Goal: Task Accomplishment & Management: Complete application form

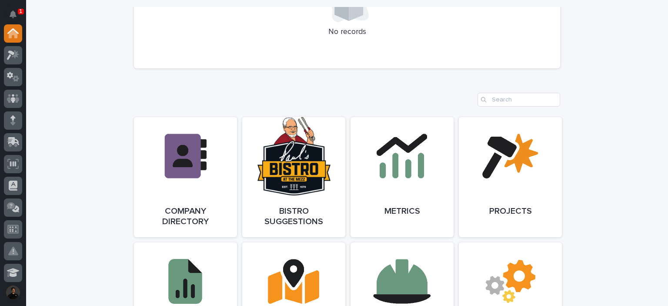
scroll to position [550, 0]
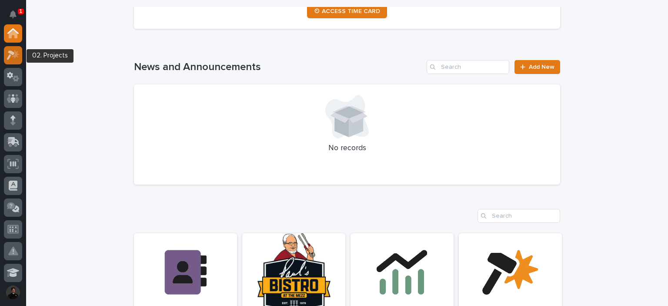
click at [11, 60] on div at bounding box center [13, 55] width 18 height 18
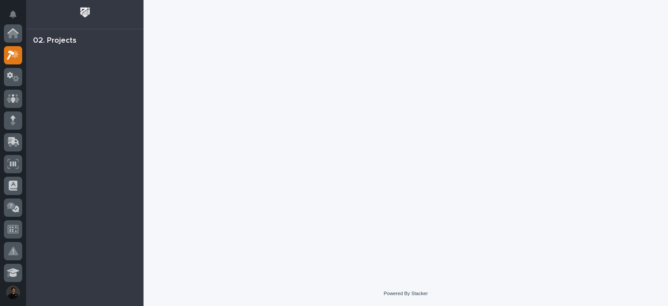
scroll to position [22, 0]
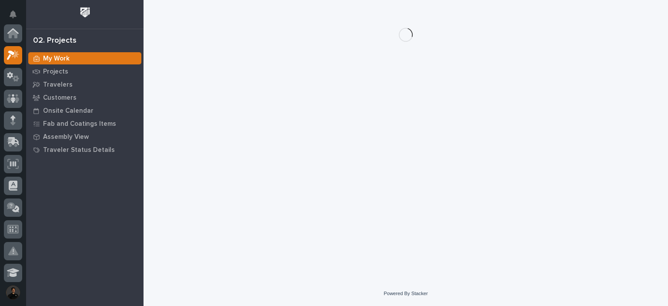
scroll to position [22, 0]
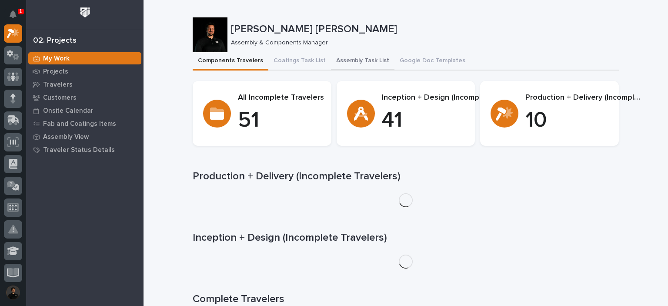
click at [352, 60] on button "Assembly Task List" at bounding box center [362, 61] width 63 height 18
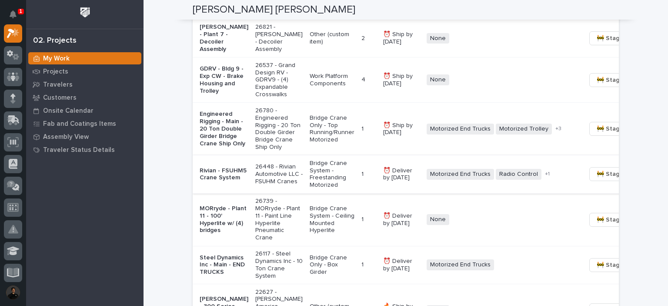
scroll to position [695, 0]
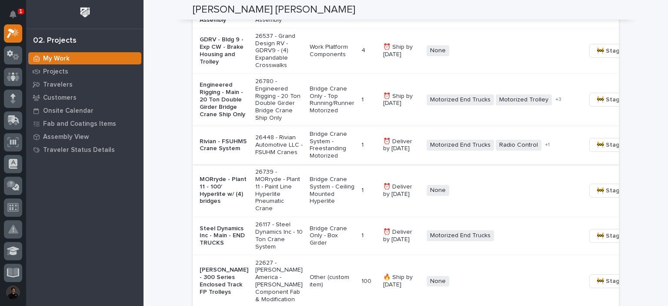
click at [596, 150] on span "🚧 Staging →" at bounding box center [614, 145] width 36 height 10
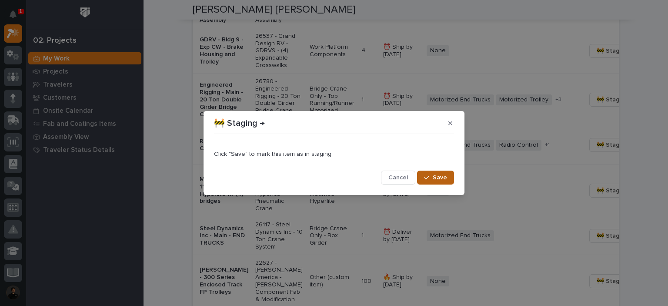
click at [441, 179] on span "Save" at bounding box center [439, 177] width 14 height 8
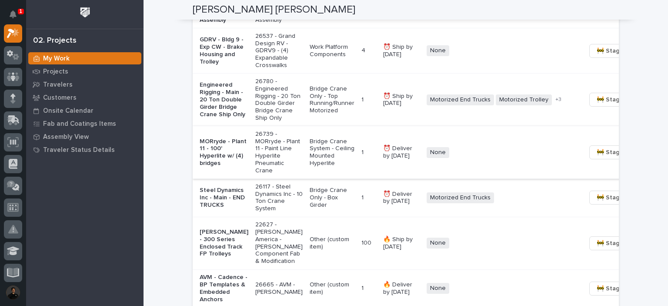
click at [596, 157] on span "🚧 Staging →" at bounding box center [614, 152] width 36 height 10
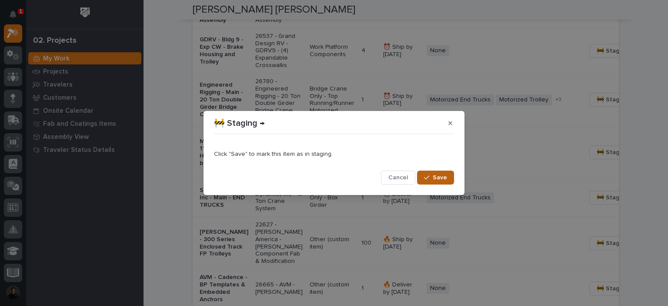
click at [434, 180] on span "Save" at bounding box center [439, 177] width 14 height 8
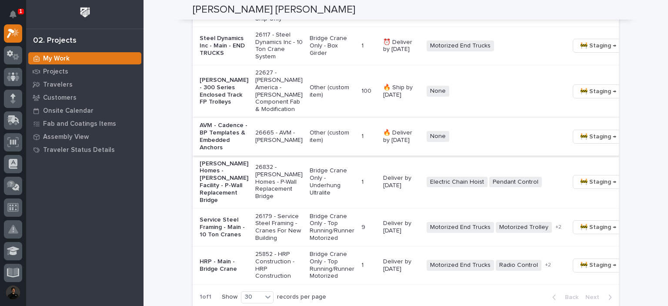
scroll to position [840, 0]
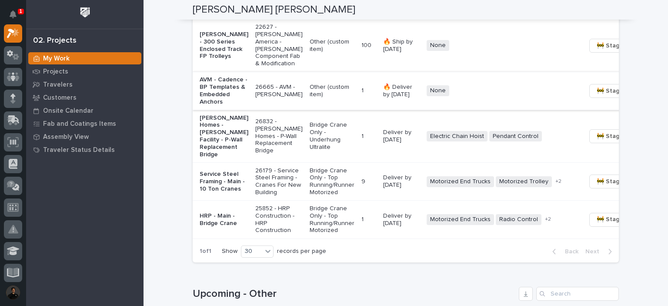
click at [596, 96] on span "🚧 Staging →" at bounding box center [614, 91] width 36 height 10
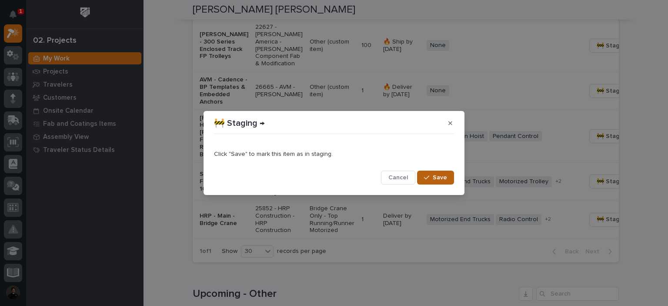
click at [445, 180] on span "Save" at bounding box center [439, 177] width 14 height 8
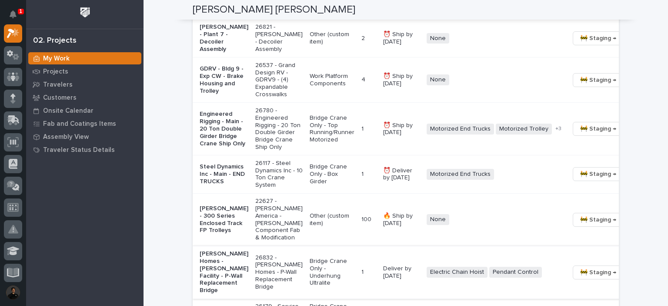
scroll to position [724, 0]
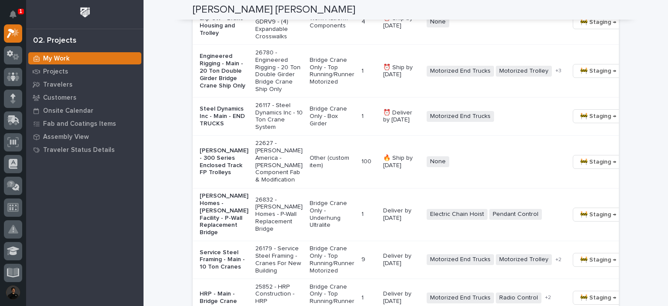
click at [309, 169] on p "Other (custom item)" at bounding box center [331, 161] width 45 height 15
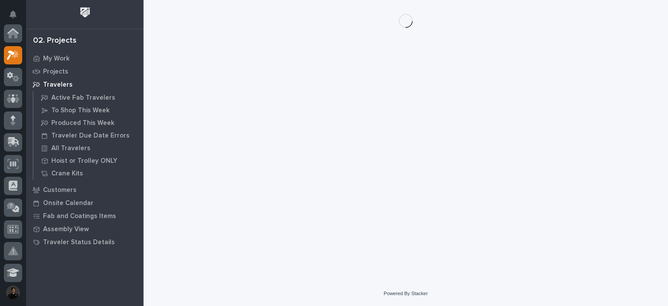
scroll to position [22, 0]
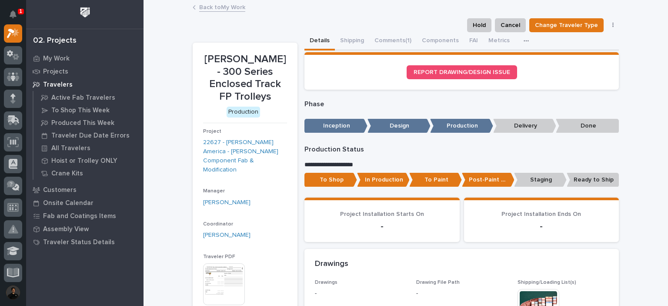
click at [442, 182] on p "To Paint" at bounding box center [435, 180] width 53 height 14
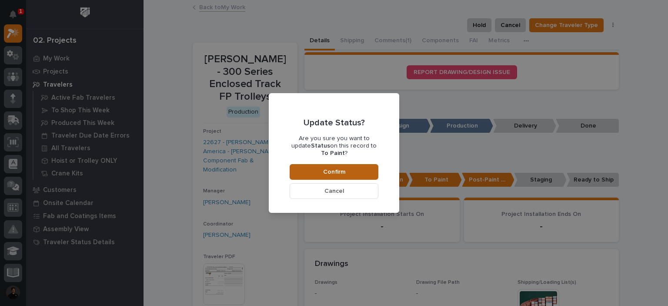
click at [325, 168] on span "Confirm" at bounding box center [334, 172] width 22 height 8
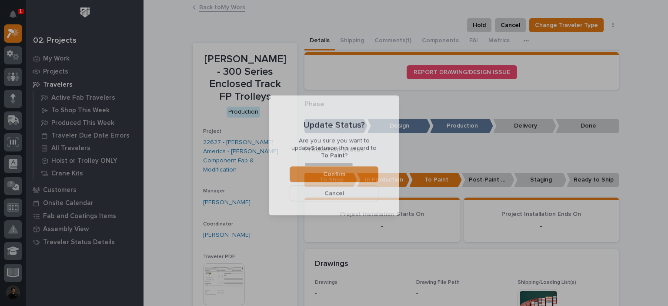
scroll to position [52, 0]
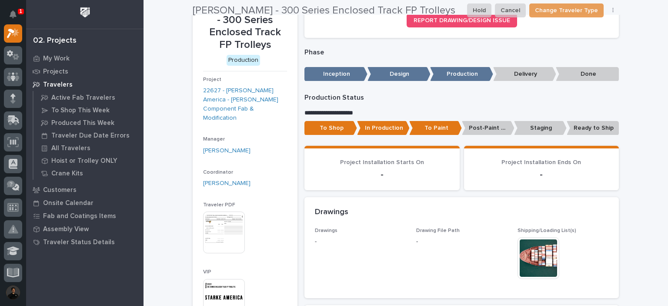
click at [224, 7] on h2 "[PERSON_NAME] - 300 Series Enclosed Track FP Trolleys" at bounding box center [324, 10] width 263 height 13
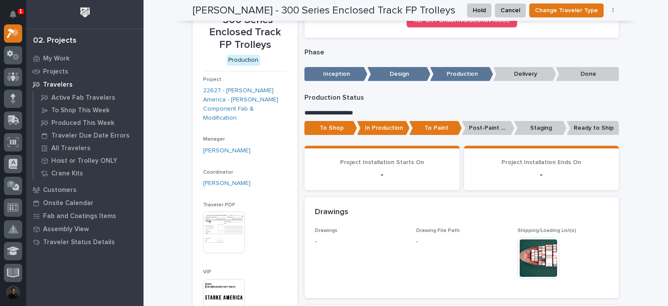
scroll to position [0, 0]
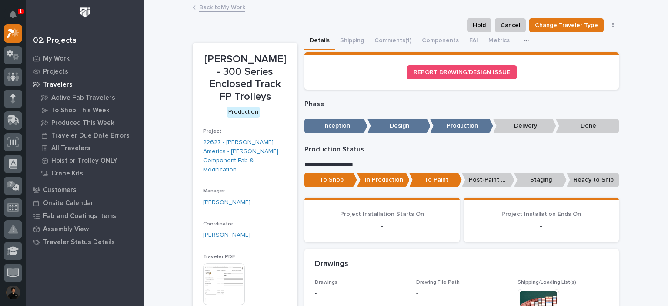
click at [230, 11] on link "Back to My Work" at bounding box center [222, 7] width 46 height 10
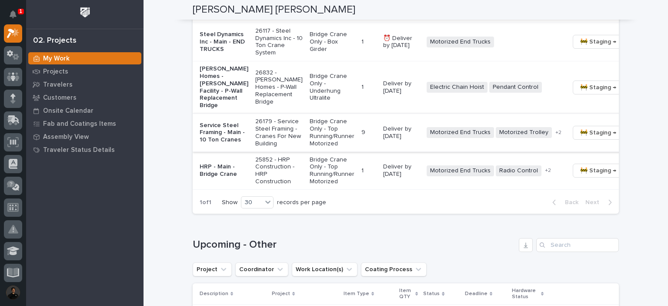
scroll to position [822, 0]
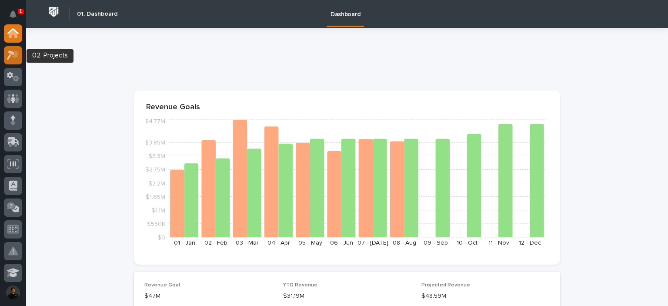
click at [19, 51] on icon at bounding box center [13, 55] width 13 height 10
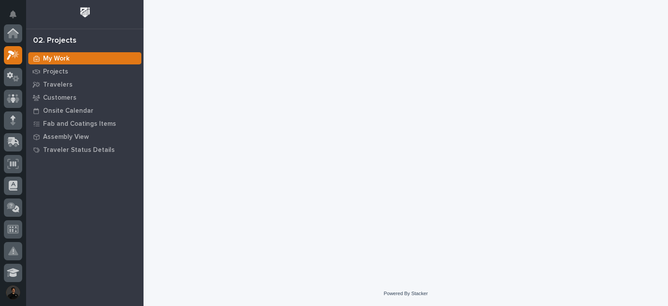
scroll to position [22, 0]
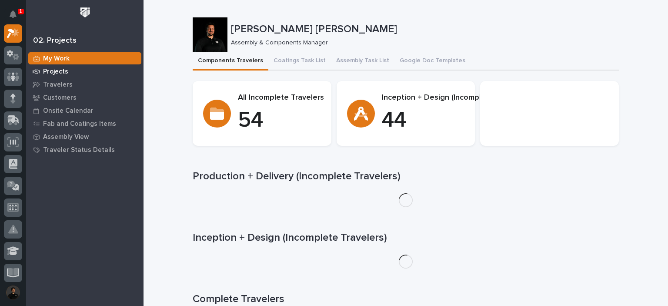
click at [57, 73] on p "Projects" at bounding box center [55, 72] width 25 height 8
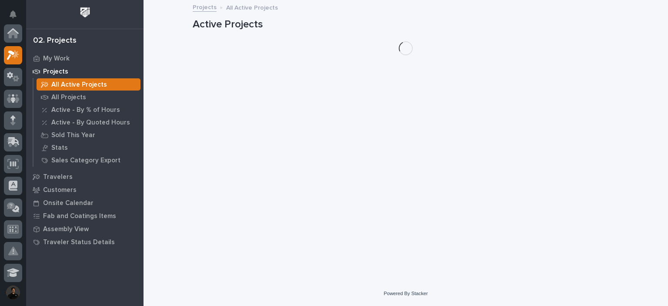
scroll to position [22, 0]
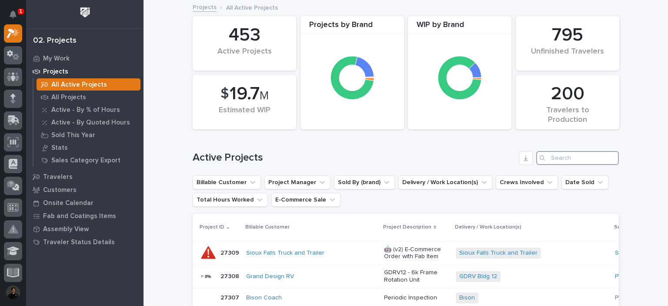
drag, startPoint x: 571, startPoint y: 150, endPoint x: 566, endPoint y: 155, distance: 7.4
paste input "26834"
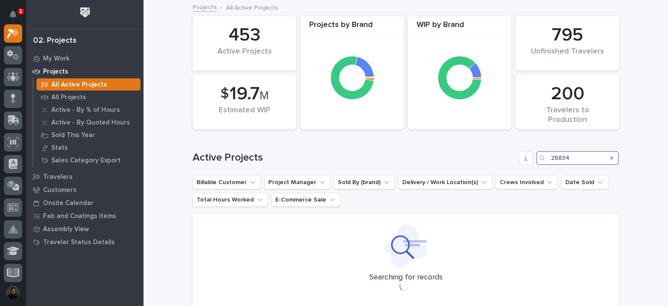
type input "26834"
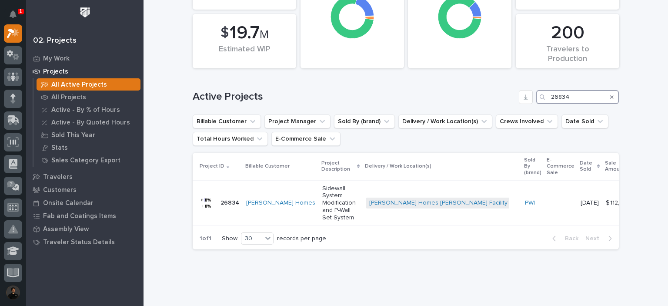
scroll to position [86, 0]
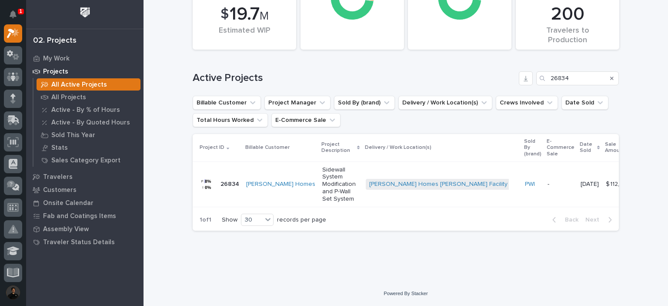
click at [322, 176] on p "Sidewall System Modification and P-Wall Set System" at bounding box center [340, 184] width 37 height 37
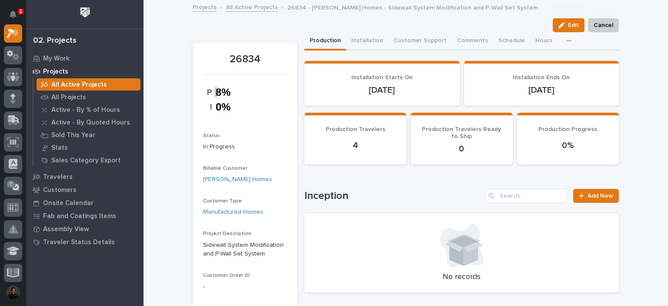
scroll to position [145, 0]
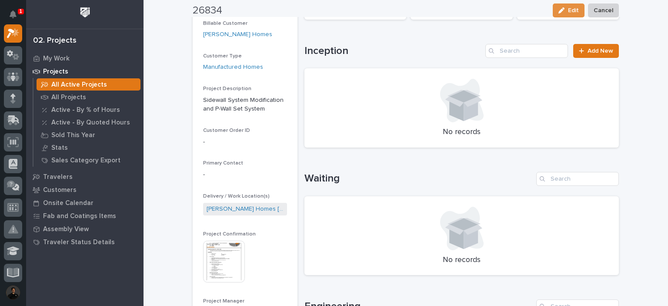
click at [219, 246] on img at bounding box center [224, 261] width 42 height 42
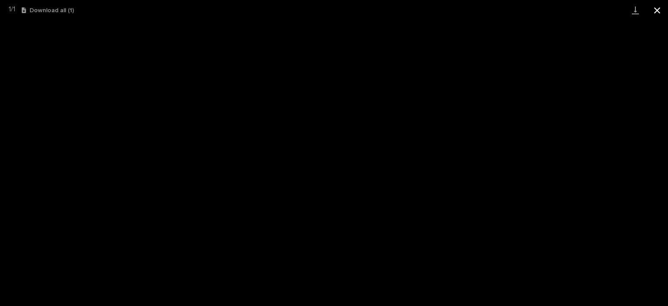
click at [654, 7] on button "Close gallery" at bounding box center [657, 10] width 22 height 20
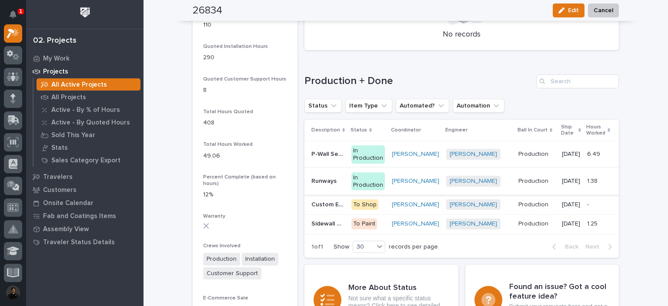
scroll to position [637, 0]
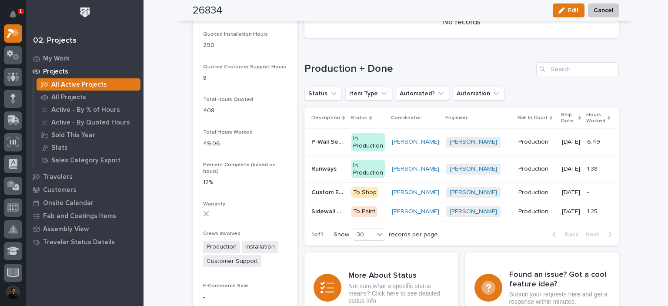
click at [321, 150] on td "P-Wall Set Bridge P-Wall Set Bridge" at bounding box center [325, 142] width 43 height 27
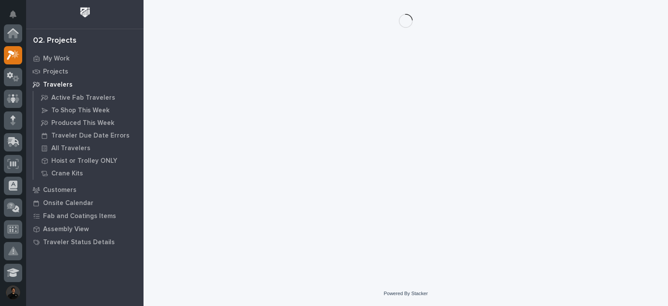
scroll to position [22, 0]
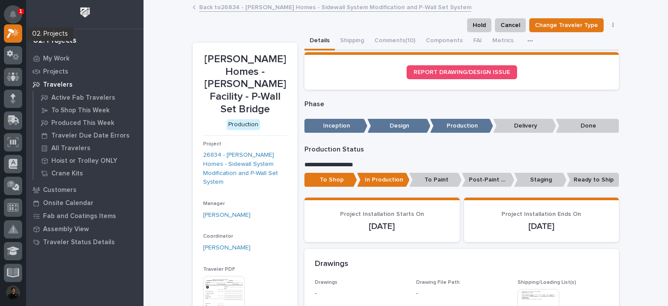
click at [11, 18] on button "Notifications" at bounding box center [13, 14] width 18 height 18
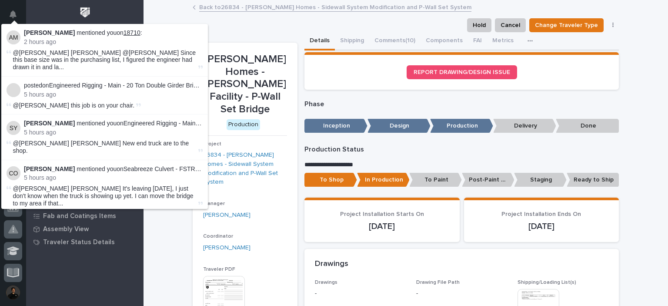
click at [123, 32] on link "18710" at bounding box center [131, 32] width 17 height 7
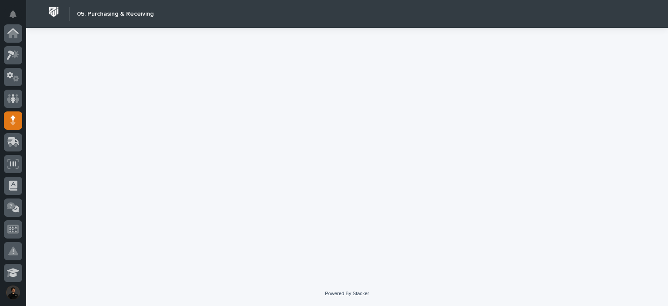
scroll to position [87, 0]
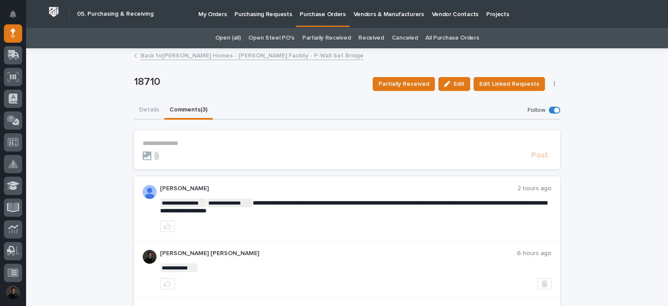
scroll to position [87, 0]
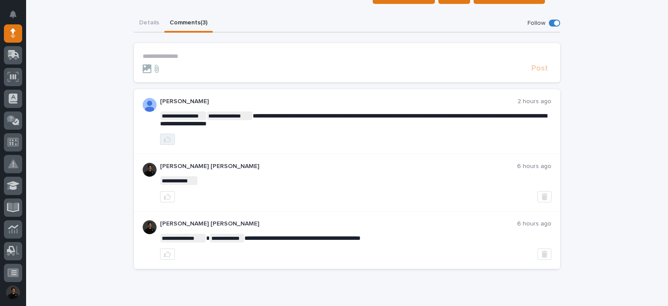
click at [167, 139] on icon "button" at bounding box center [167, 139] width 7 height 6
click at [151, 29] on div "**********" at bounding box center [347, 144] width 426 height 261
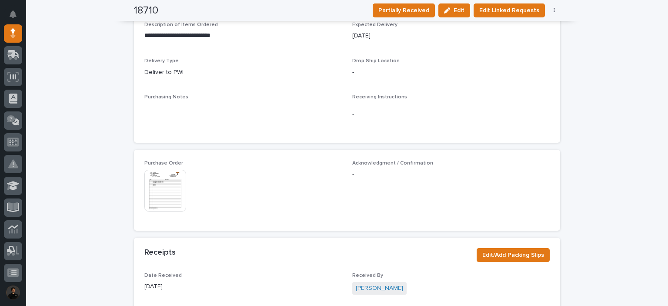
scroll to position [336, 0]
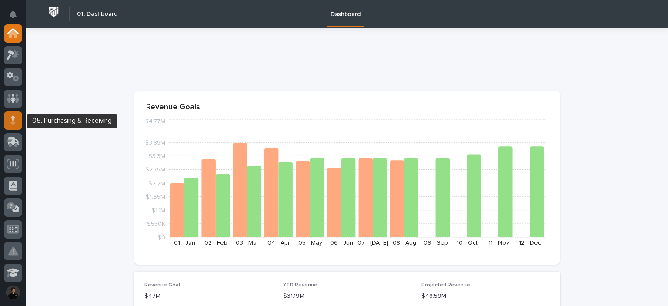
click at [6, 123] on div at bounding box center [13, 120] width 18 height 18
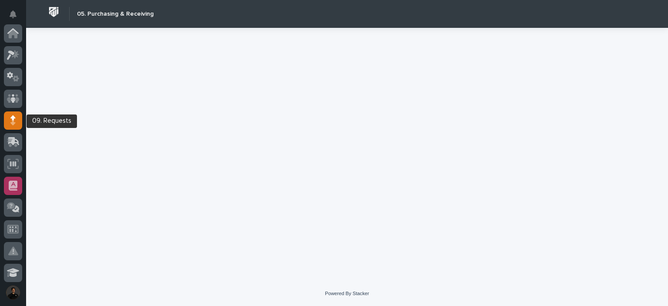
scroll to position [87, 0]
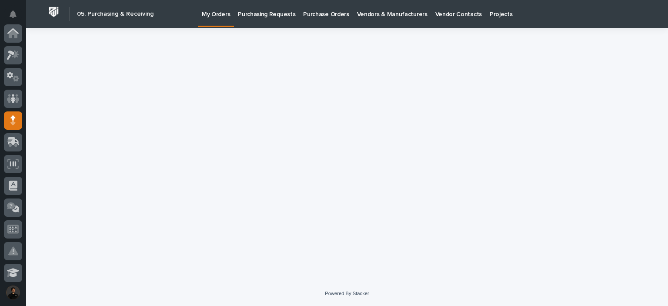
scroll to position [87, 0]
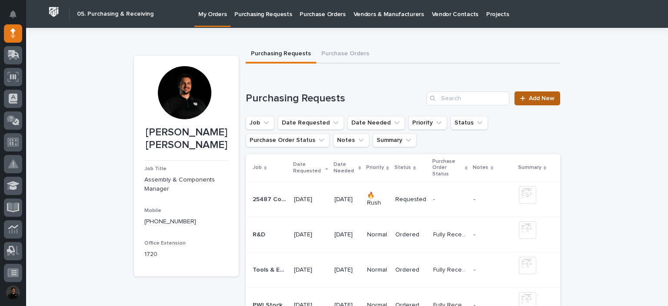
click at [522, 99] on div at bounding box center [524, 98] width 9 height 6
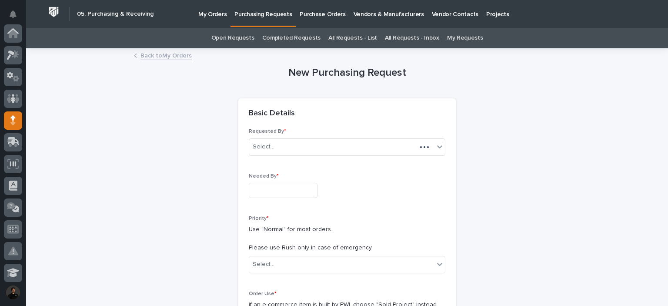
scroll to position [87, 0]
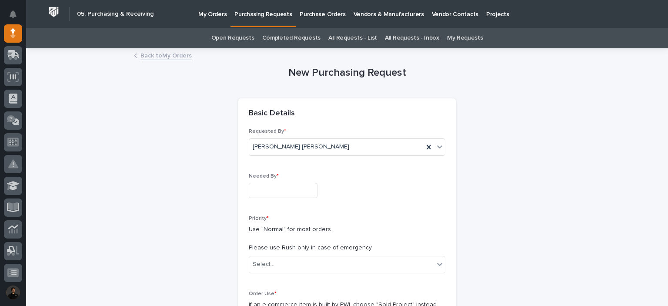
click at [281, 193] on input "text" at bounding box center [283, 190] width 69 height 15
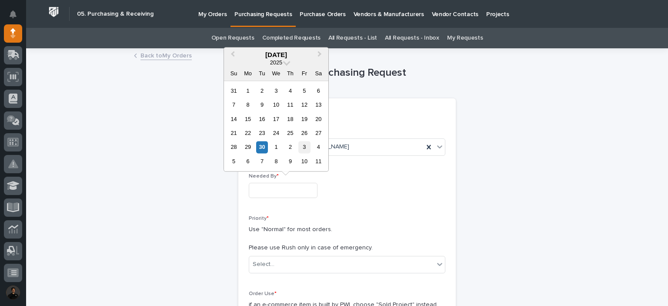
click at [308, 142] on div "3" at bounding box center [304, 147] width 12 height 12
type input "**********"
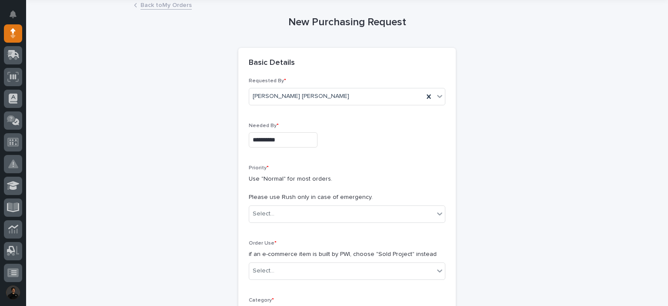
scroll to position [116, 0]
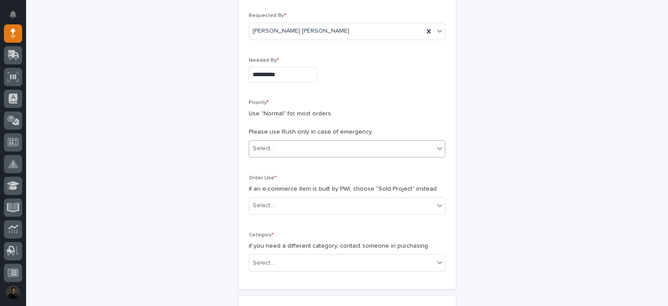
click at [302, 140] on div "Select..." at bounding box center [347, 148] width 196 height 17
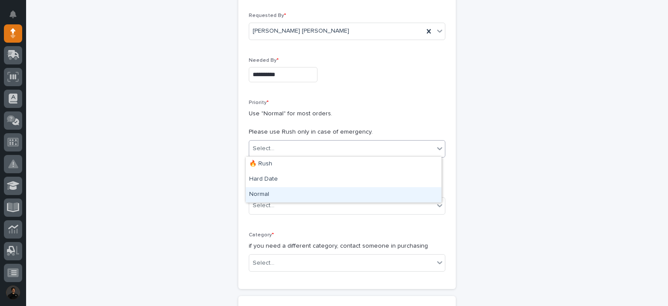
click at [285, 190] on div "Normal" at bounding box center [344, 194] width 196 height 15
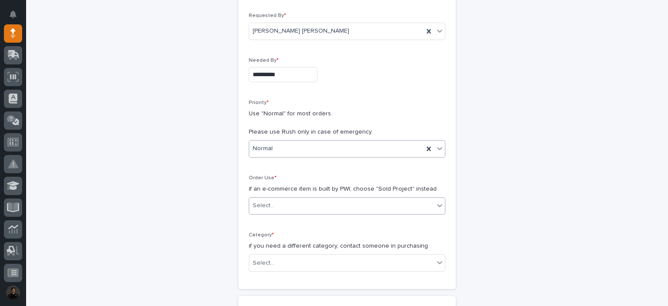
click at [286, 202] on div "Select..." at bounding box center [341, 205] width 185 height 14
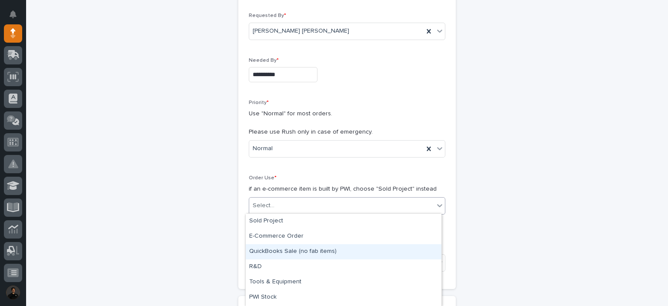
scroll to position [14, 0]
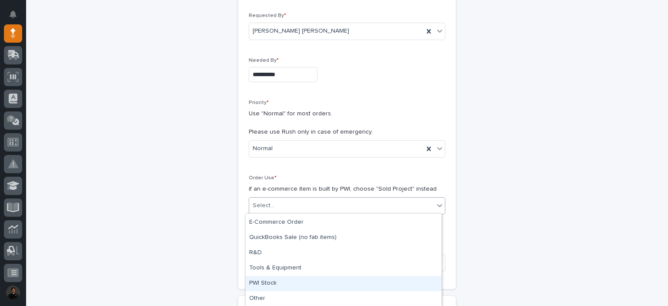
click at [308, 282] on div "PWI Stock" at bounding box center [344, 283] width 196 height 15
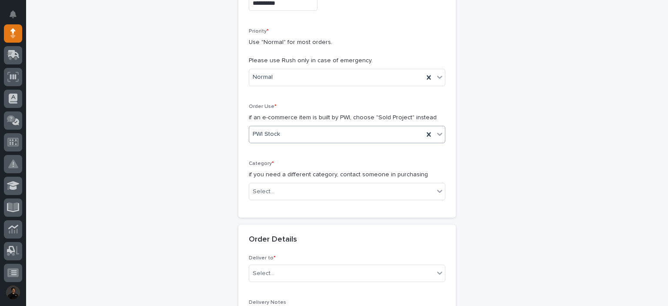
scroll to position [232, 0]
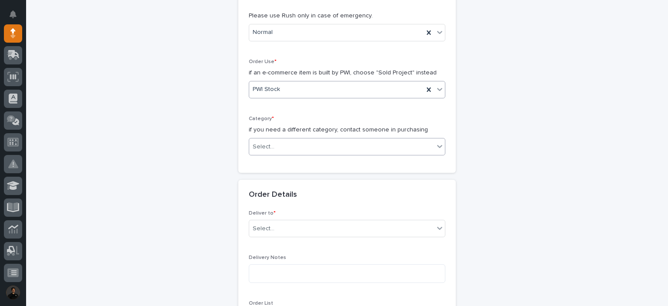
click at [303, 146] on div "Select..." at bounding box center [341, 147] width 185 height 14
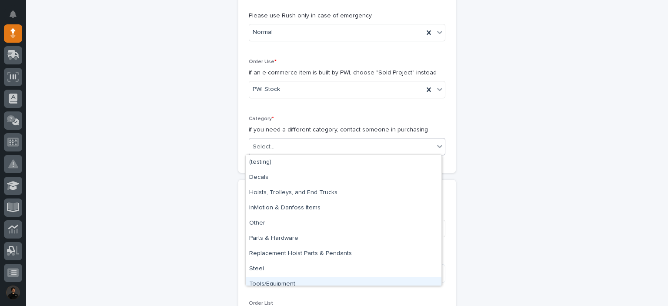
click at [295, 278] on div "Tools/Equipment" at bounding box center [344, 283] width 196 height 15
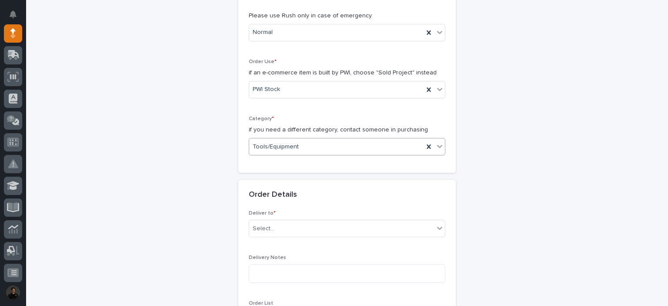
click at [281, 136] on div "Category * if you need a different category, contact someone in purchasing opti…" at bounding box center [347, 139] width 196 height 47
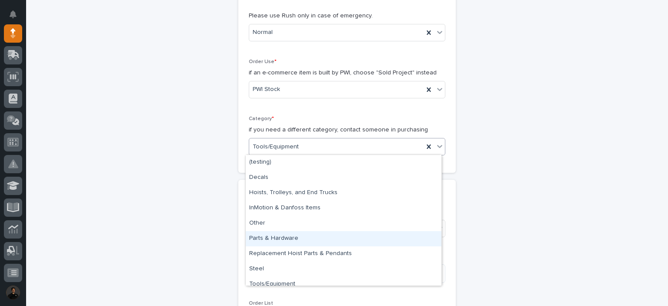
click at [284, 234] on div "Parts & Hardware" at bounding box center [344, 238] width 196 height 15
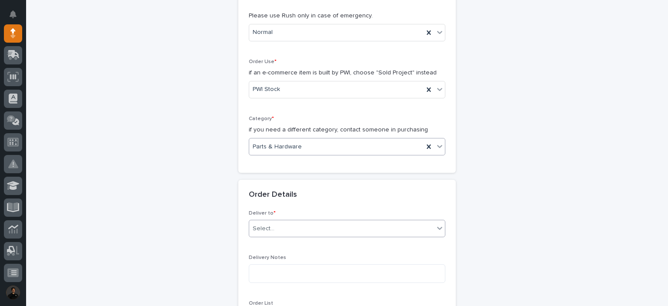
click at [269, 221] on div "Select..." at bounding box center [341, 228] width 185 height 14
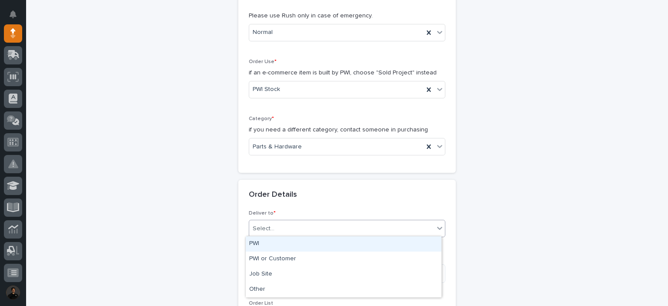
click at [270, 239] on div "PWI" at bounding box center [344, 243] width 196 height 15
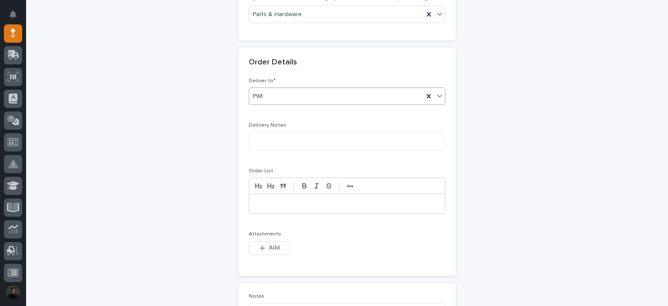
scroll to position [376, 0]
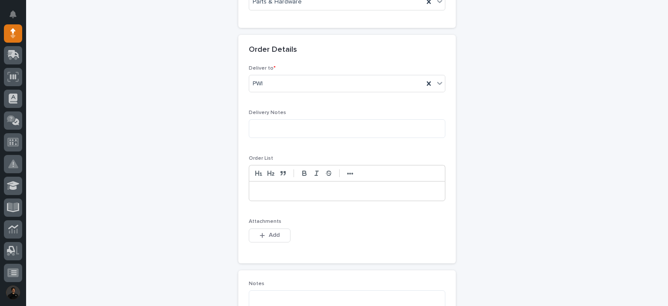
drag, startPoint x: 274, startPoint y: 186, endPoint x: 262, endPoint y: 189, distance: 12.4
click at [262, 189] on p at bounding box center [347, 190] width 183 height 9
click at [262, 234] on div "button" at bounding box center [263, 235] width 9 height 6
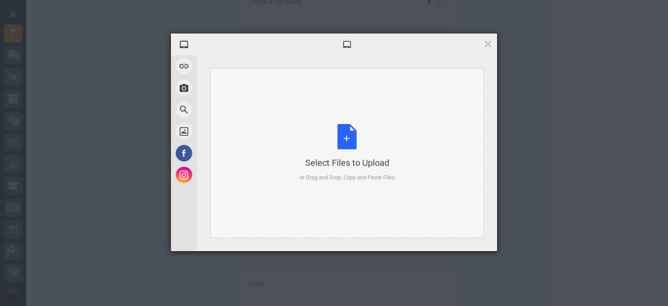
click at [250, 121] on div "Select Files to Upload or Drag and Drop, Copy and Paste Files" at bounding box center [347, 153] width 274 height 170
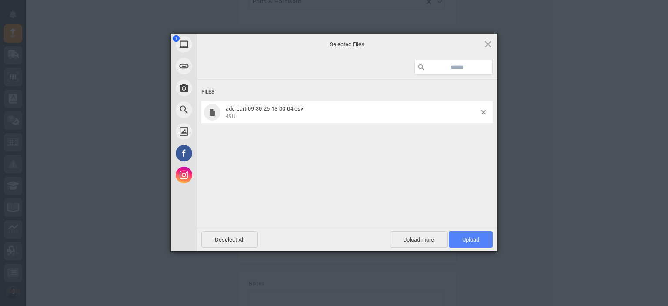
click at [460, 239] on span "Upload 1" at bounding box center [471, 239] width 44 height 17
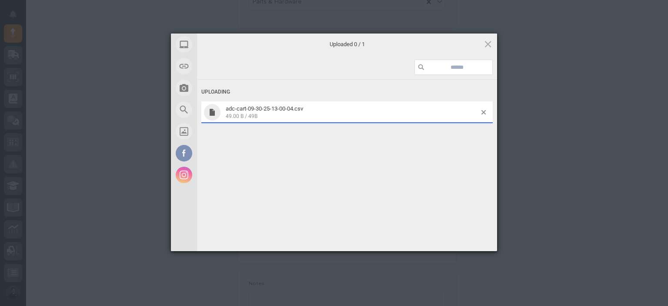
scroll to position [392, 0]
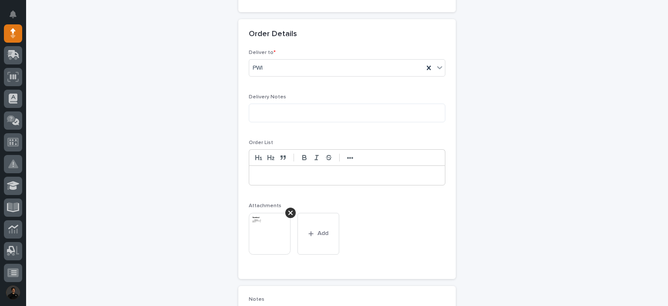
click at [301, 178] on p at bounding box center [347, 175] width 183 height 9
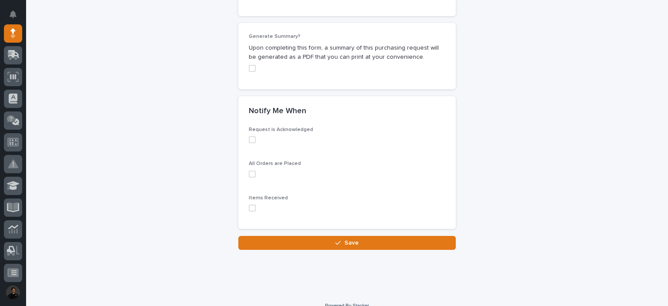
scroll to position [736, 0]
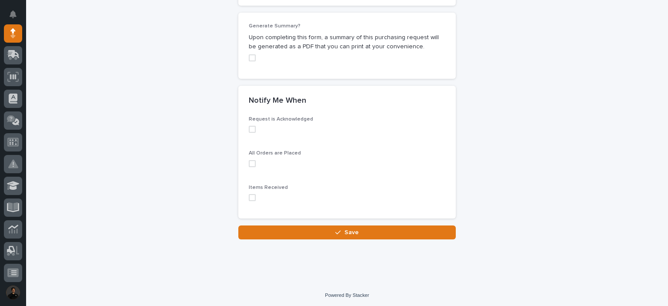
click at [249, 194] on span at bounding box center [252, 197] width 7 height 7
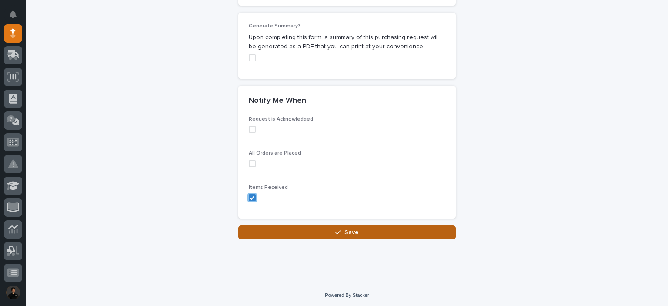
click at [263, 227] on button "Save" at bounding box center [346, 232] width 217 height 14
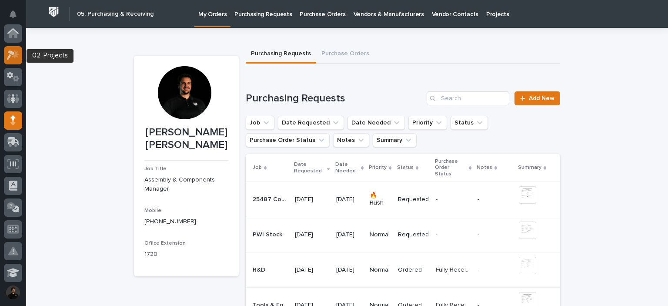
click at [13, 52] on icon at bounding box center [13, 55] width 13 height 10
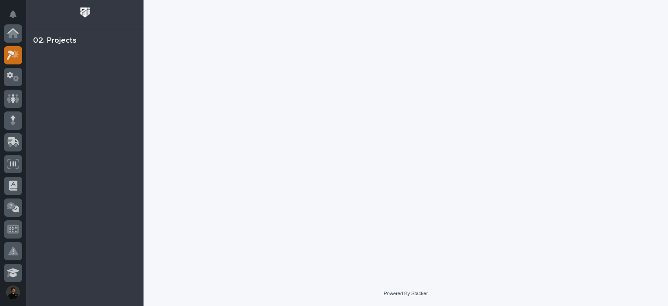
scroll to position [22, 0]
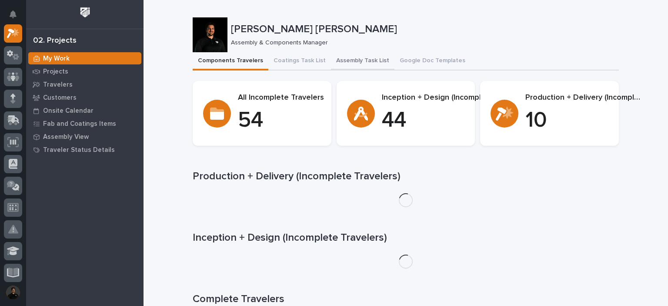
click at [348, 69] on button "Assembly Task List" at bounding box center [362, 61] width 63 height 18
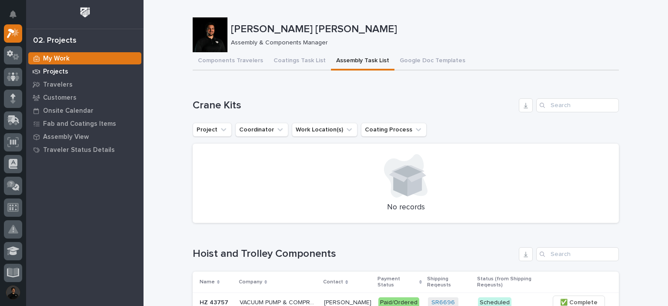
click at [58, 73] on p "Projects" at bounding box center [55, 72] width 25 height 8
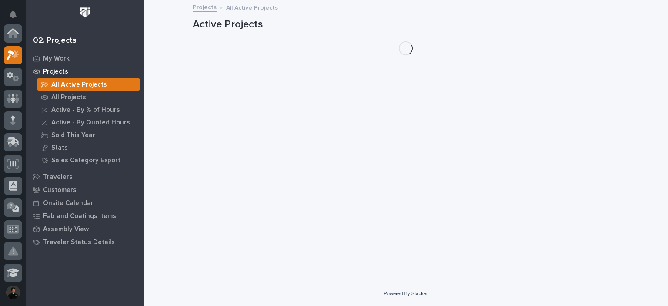
scroll to position [22, 0]
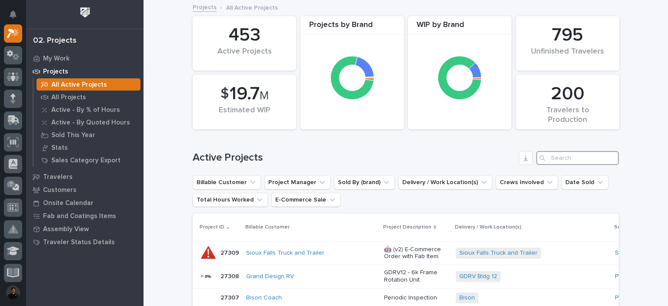
click at [572, 159] on input "Search" at bounding box center [577, 158] width 83 height 14
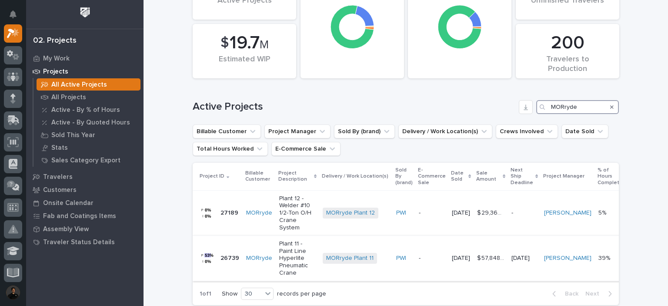
scroll to position [87, 0]
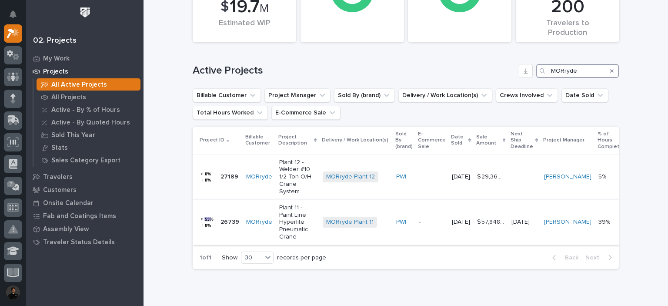
type input "MORryde"
click at [292, 225] on p "Plant 11 - Paint Line Hyperlite Pneumatic Crane" at bounding box center [297, 222] width 37 height 37
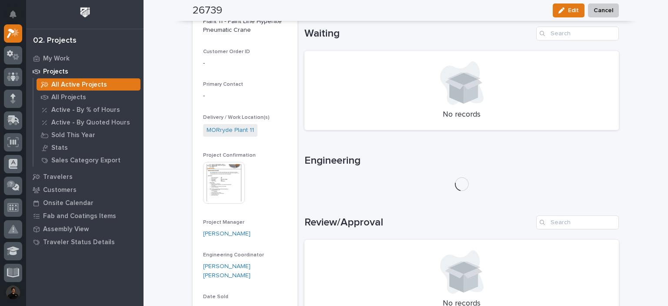
scroll to position [232, 0]
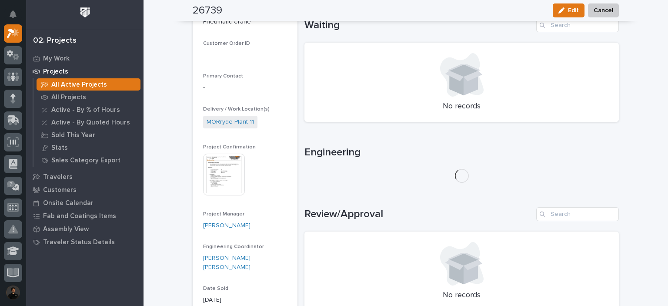
click at [220, 163] on img at bounding box center [224, 174] width 42 height 42
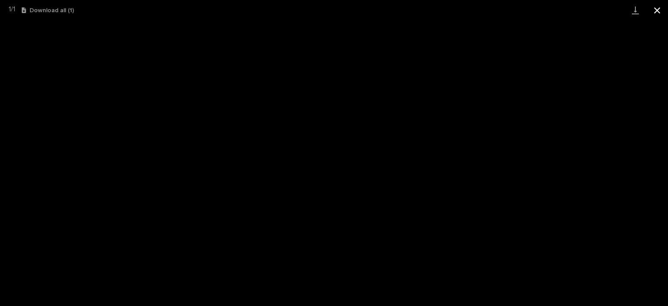
click at [662, 13] on button "Close gallery" at bounding box center [657, 10] width 22 height 20
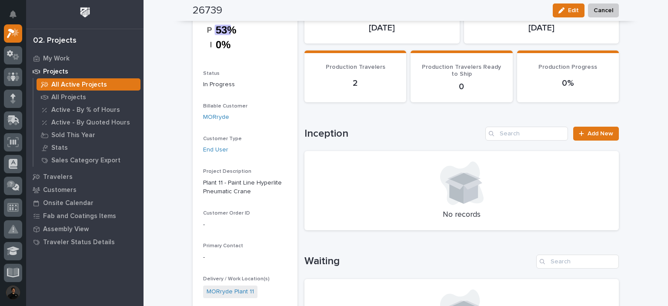
scroll to position [0, 0]
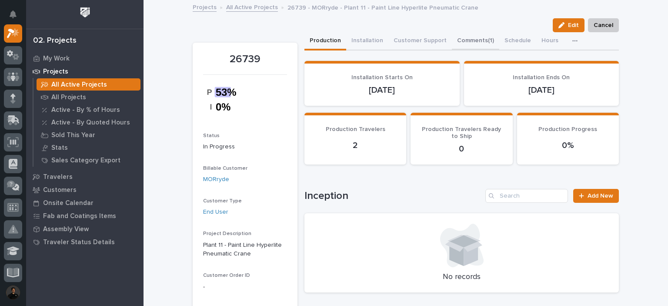
click at [465, 35] on button "Comments (1)" at bounding box center [475, 41] width 47 height 18
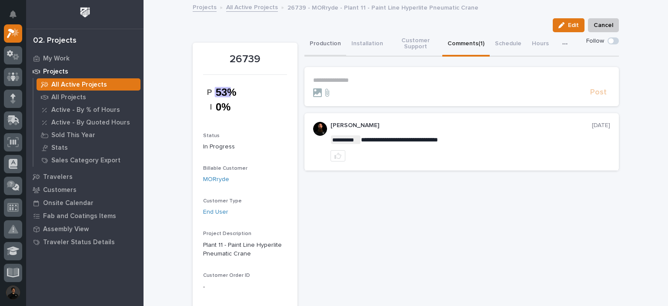
click at [320, 40] on button "Production" at bounding box center [325, 44] width 42 height 24
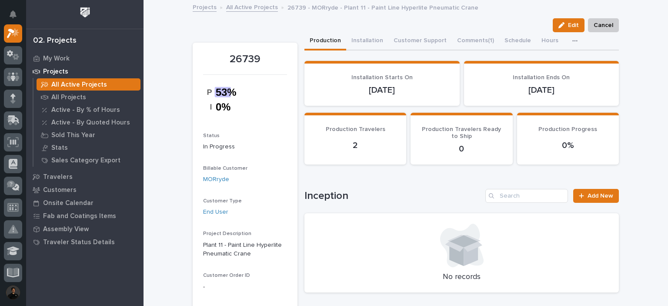
click at [105, 84] on div "All Active Projects" at bounding box center [89, 84] width 104 height 12
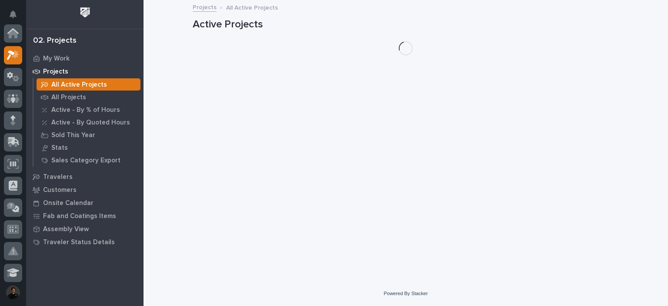
scroll to position [22, 0]
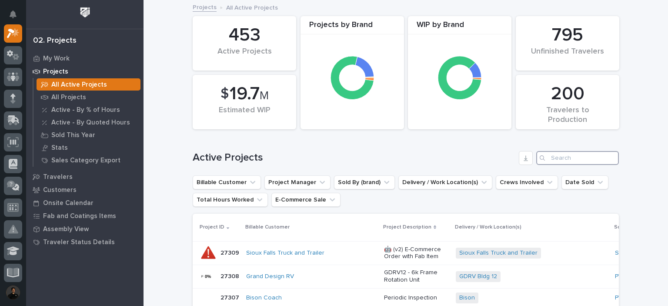
click at [548, 161] on input "Search" at bounding box center [577, 158] width 83 height 14
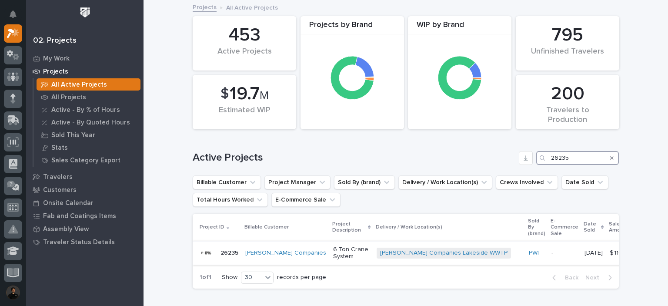
type input "26235"
click at [333, 251] on p "6 Ton Crane System" at bounding box center [351, 253] width 37 height 15
